Goal: Information Seeking & Learning: Learn about a topic

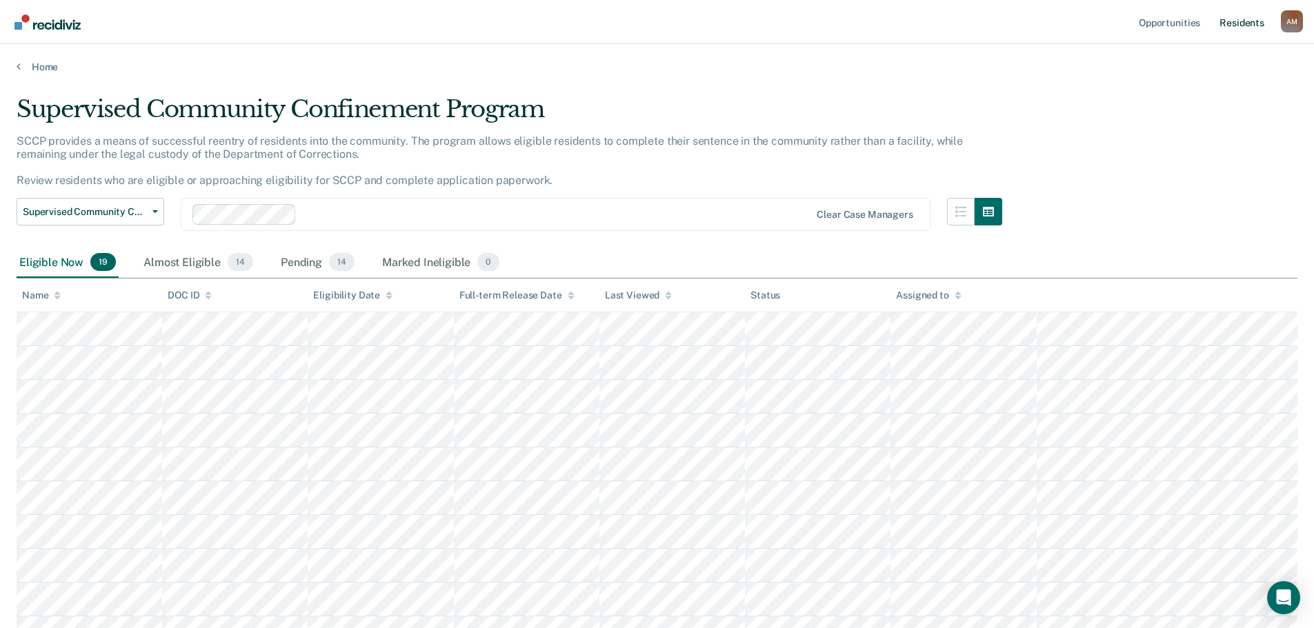
click at [1243, 19] on link "Resident s" at bounding box center [1241, 22] width 50 height 44
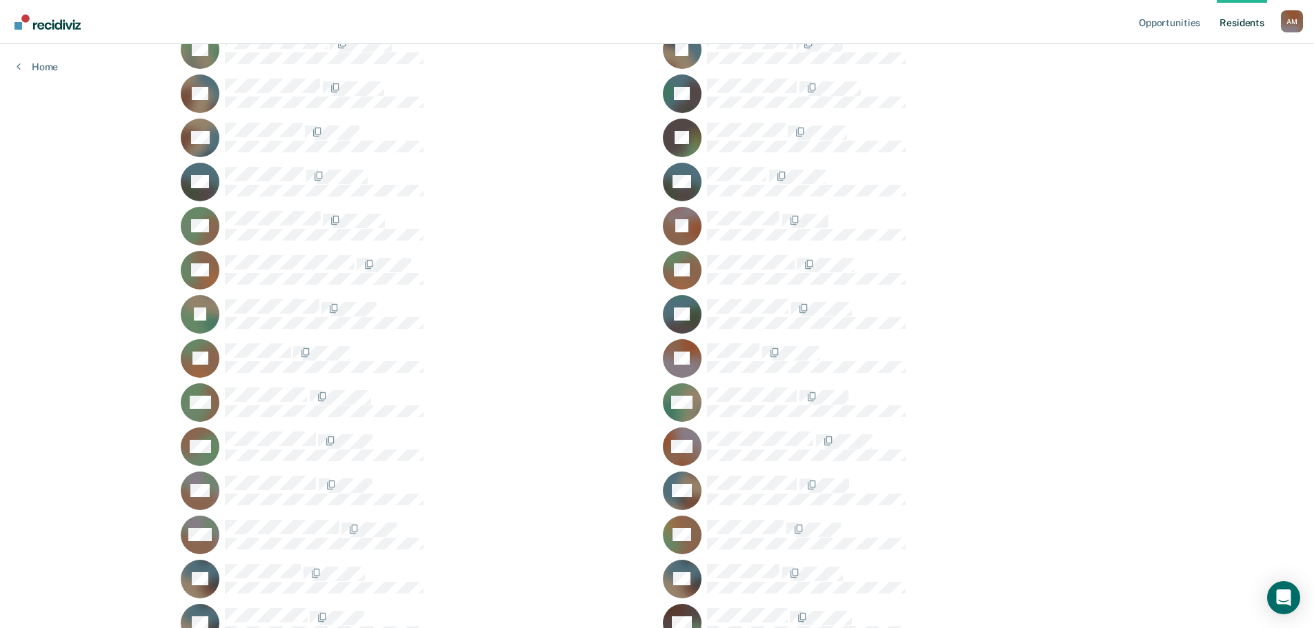
scroll to position [419, 0]
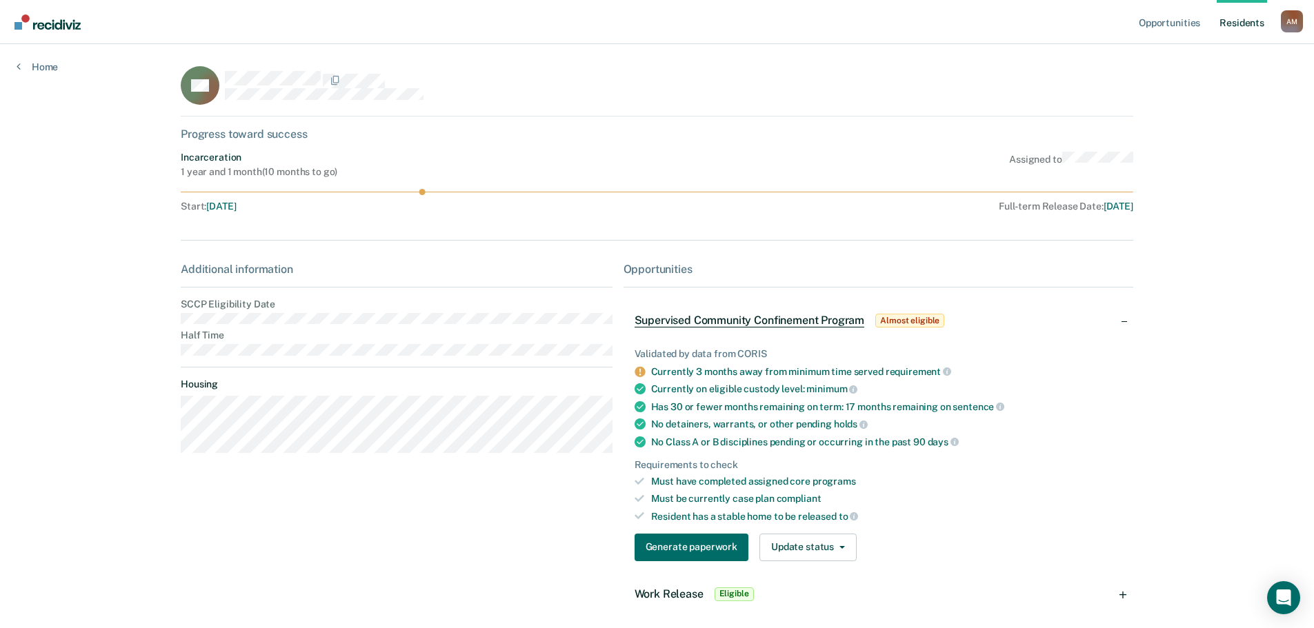
click at [1254, 23] on link "Resident s" at bounding box center [1241, 22] width 50 height 44
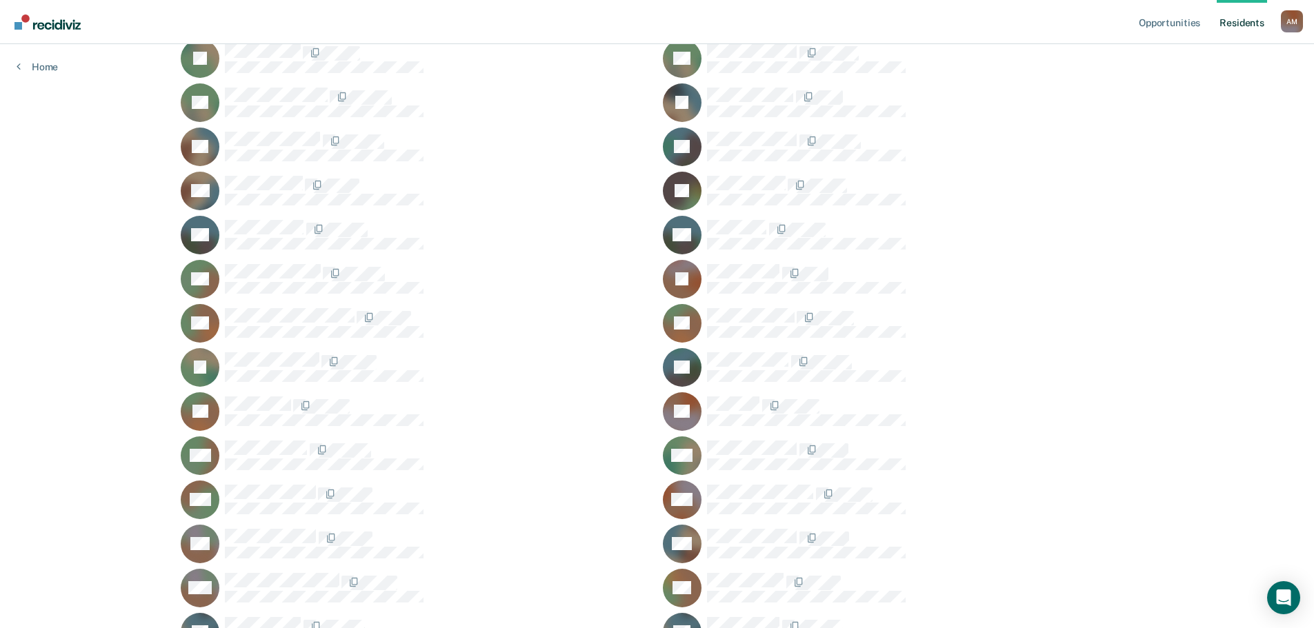
scroll to position [414, 0]
